Goal: Check status: Check status

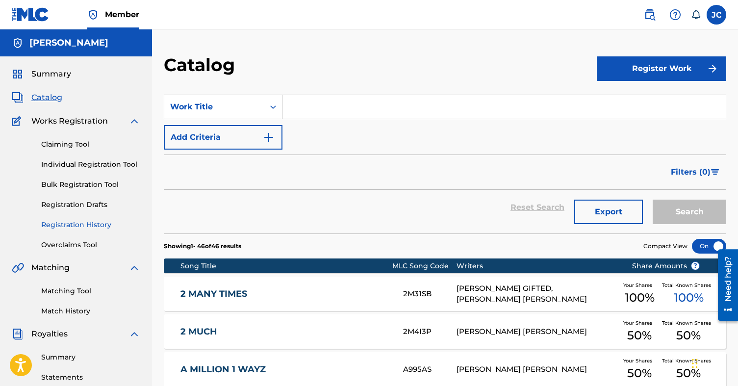
click at [67, 222] on link "Registration History" at bounding box center [90, 225] width 99 height 10
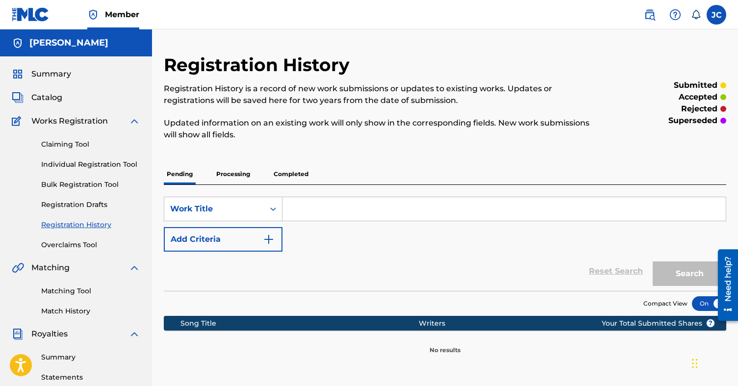
click at [240, 175] on p "Processing" at bounding box center [233, 174] width 40 height 21
click at [274, 170] on p "Completed" at bounding box center [291, 174] width 41 height 21
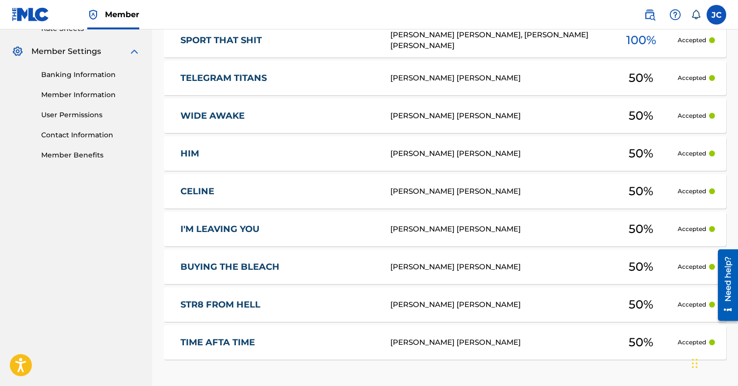
scroll to position [476, 0]
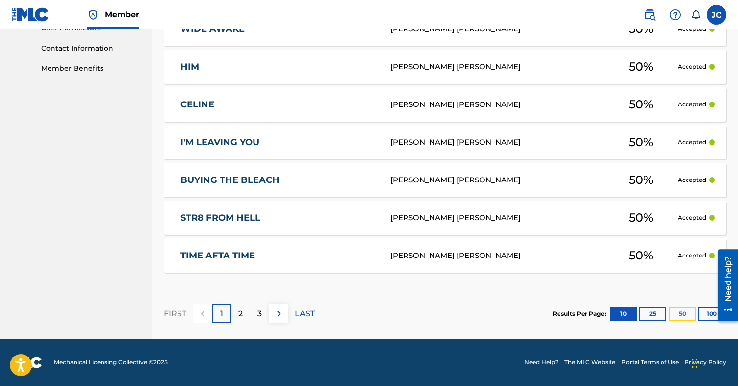
click at [683, 311] on button "50" at bounding box center [682, 313] width 27 height 15
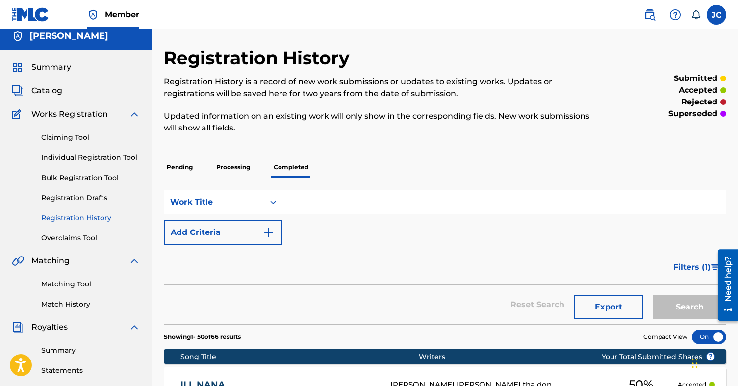
scroll to position [0, 0]
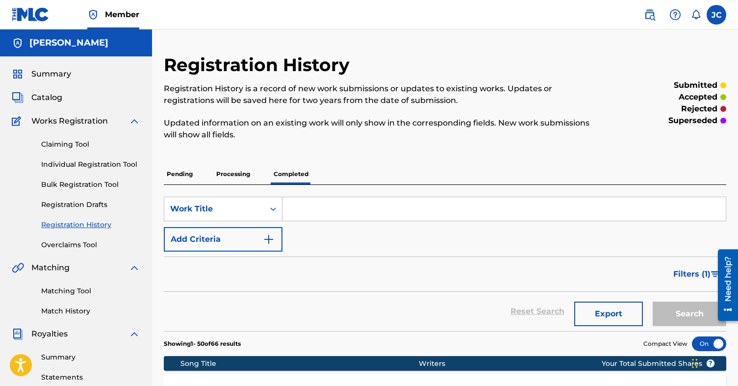
click at [68, 81] on div "Summary Catalog Works Registration Claiming Tool Individual Registration Tool B…" at bounding box center [76, 308] width 152 height 504
click at [68, 78] on span "Summary" at bounding box center [51, 74] width 40 height 12
